Goal: Information Seeking & Learning: Find specific fact

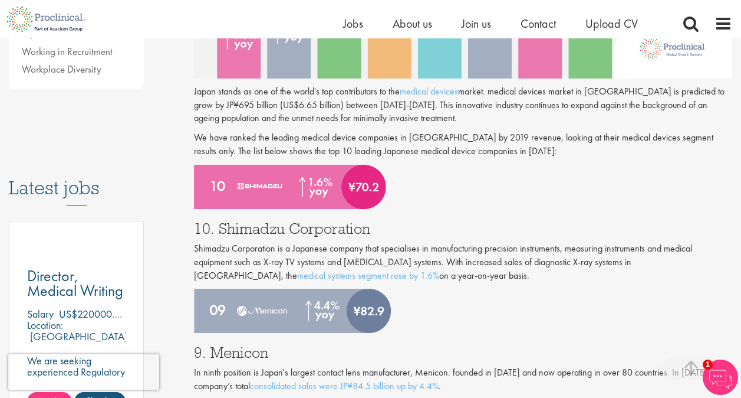
scroll to position [472, 0]
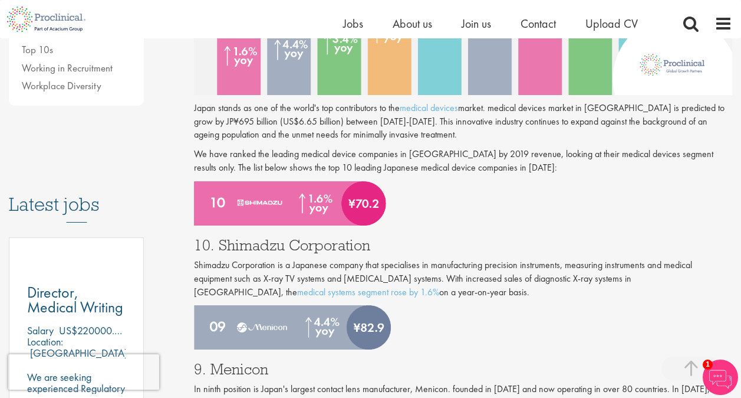
drag, startPoint x: 196, startPoint y: 270, endPoint x: 381, endPoint y: 278, distance: 185.4
click at [381, 278] on p "Shimadzu Corporation is a Japanese company that specialises in manufacturing pr…" at bounding box center [463, 278] width 539 height 41
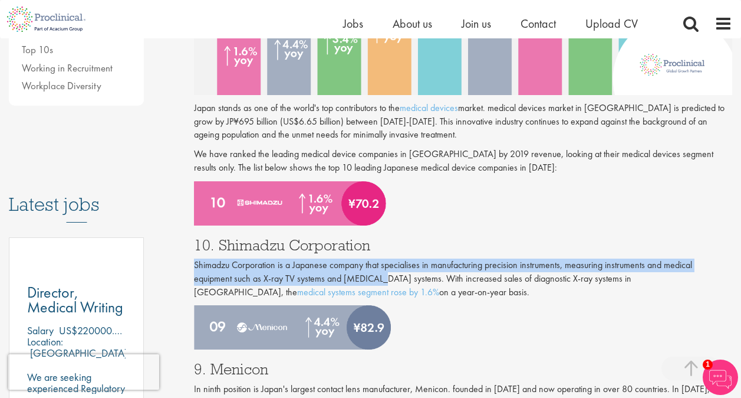
click at [431, 291] on p "Shimadzu Corporation is a Japanese company that specialises in manufacturing pr…" at bounding box center [463, 278] width 539 height 41
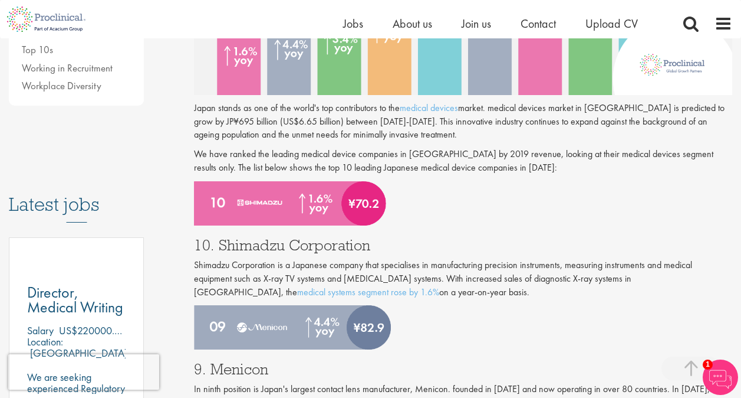
drag, startPoint x: 411, startPoint y: 288, endPoint x: 190, endPoint y: 266, distance: 221.8
copy p "Shimadzu Corporation is a Japanese company that specialises in manufacturing pr…"
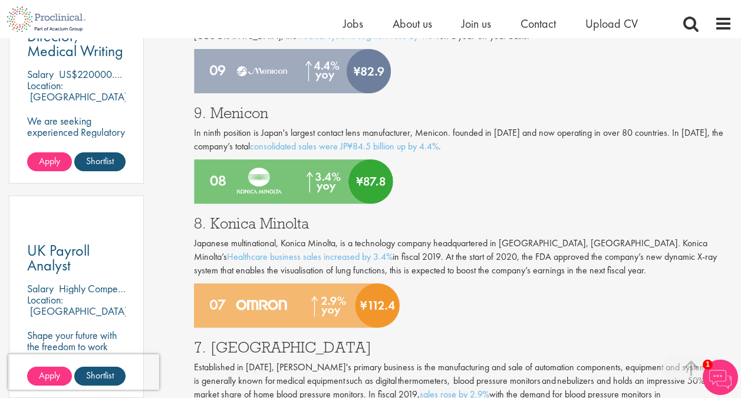
scroll to position [767, 0]
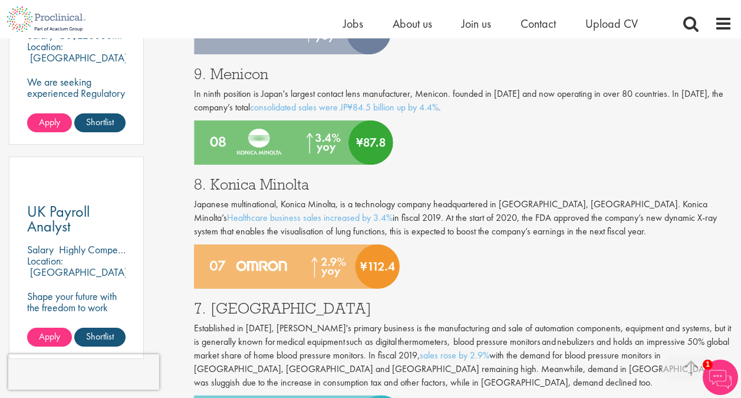
drag, startPoint x: 210, startPoint y: 183, endPoint x: 328, endPoint y: 181, distance: 118.0
click at [328, 181] on h3 "8. Konica Minolta" at bounding box center [463, 183] width 539 height 15
copy h3 "Konica Minolta"
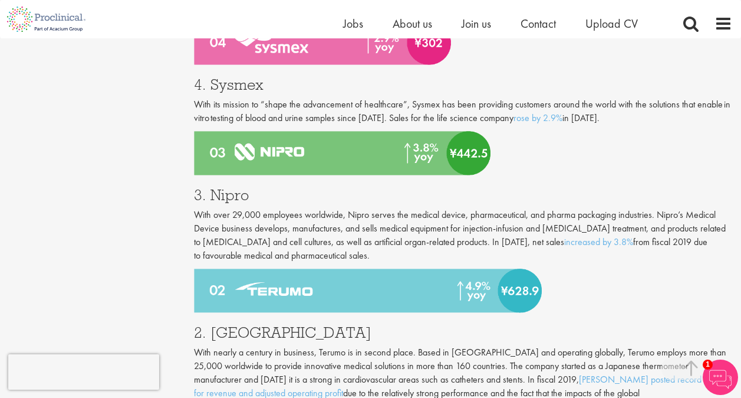
scroll to position [1475, 0]
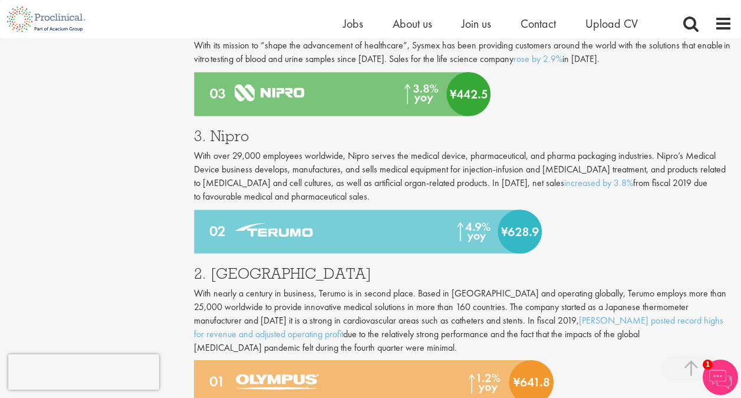
drag, startPoint x: 663, startPoint y: 155, endPoint x: 413, endPoint y: 180, distance: 251.3
click at [413, 180] on p "With over 29,000 employees worldwide, Nipro serves the medical device, pharmace…" at bounding box center [463, 176] width 539 height 54
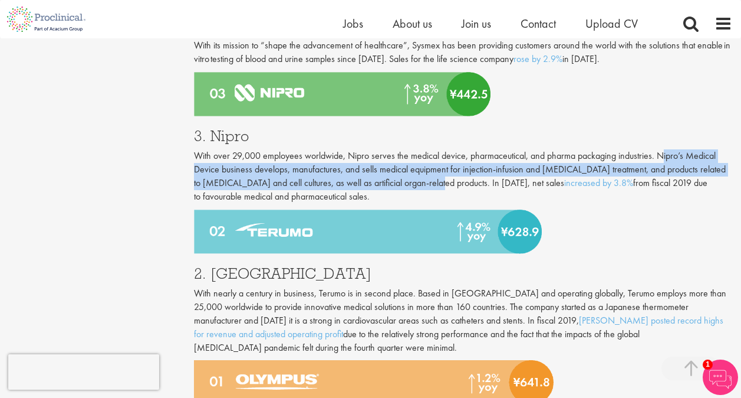
copy p "ipro’s Medical Device business develops, manufactures, and sells medical equipm…"
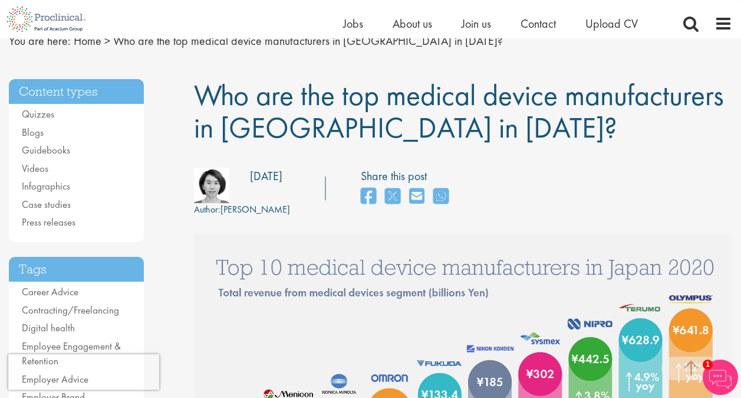
scroll to position [0, 0]
